Goal: Task Accomplishment & Management: Use online tool/utility

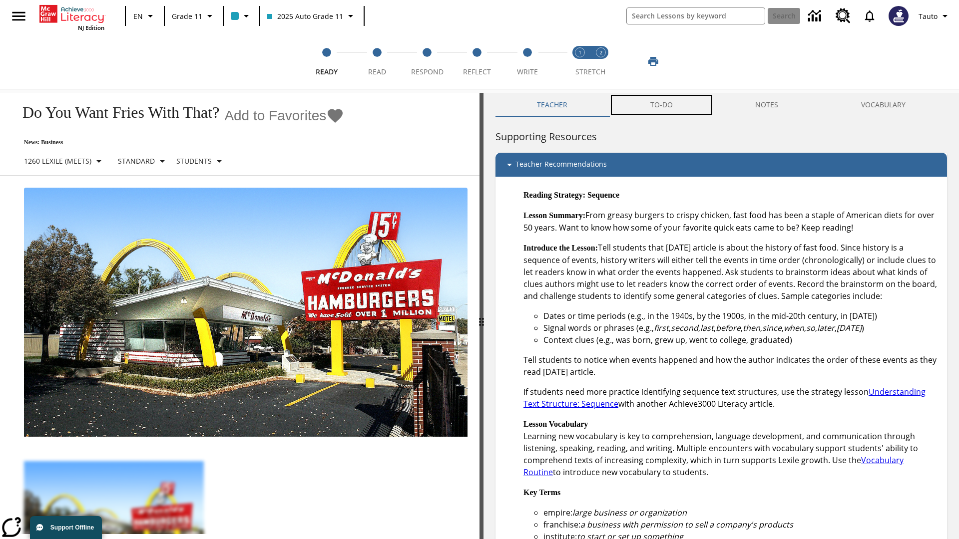
click at [662, 105] on button "TO-DO" at bounding box center [661, 105] width 105 height 24
